Goal: Transaction & Acquisition: Obtain resource

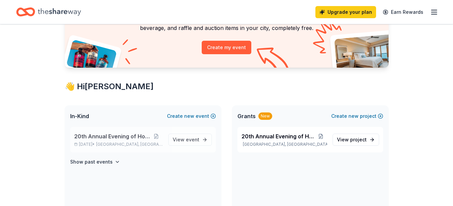
scroll to position [101, 0]
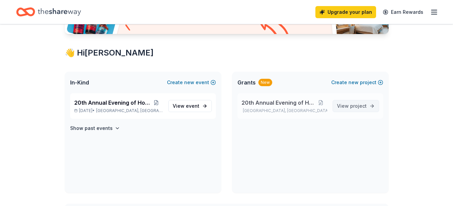
click at [358, 107] on span "project" at bounding box center [358, 106] width 17 height 6
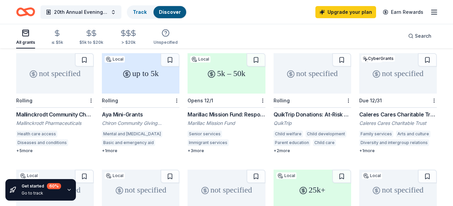
scroll to position [34, 0]
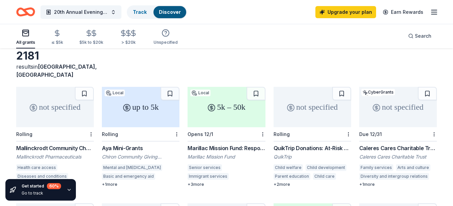
click at [56, 144] on div "Mallinckrodt Community Charitable Giving Program" at bounding box center [55, 148] width 78 height 8
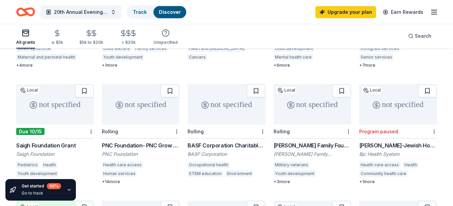
scroll to position [303, 0]
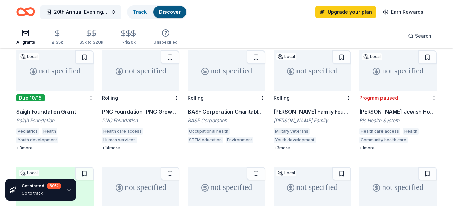
click at [114, 146] on div "+ 14 more" at bounding box center [141, 148] width 78 height 5
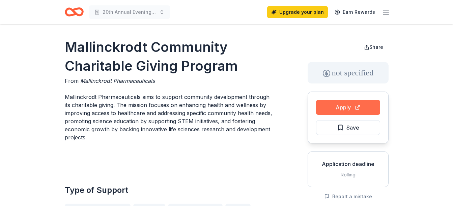
click at [352, 104] on button "Apply" at bounding box center [348, 107] width 64 height 15
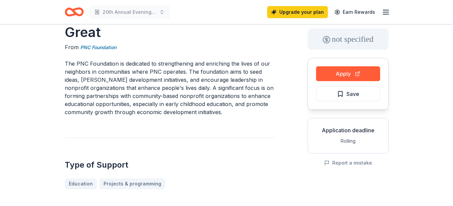
scroll to position [67, 0]
